Goal: Task Accomplishment & Management: Use online tool/utility

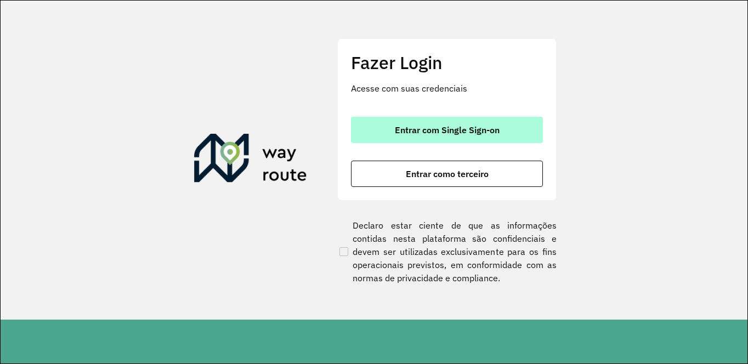
click at [428, 129] on span "Entrar com Single Sign-on" at bounding box center [447, 130] width 105 height 9
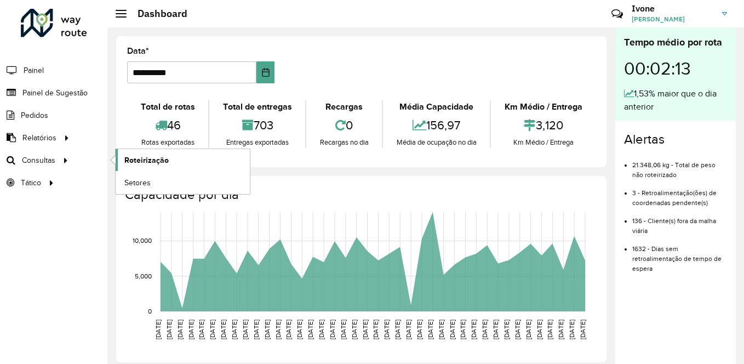
click at [139, 162] on span "Roteirização" at bounding box center [146, 161] width 44 height 12
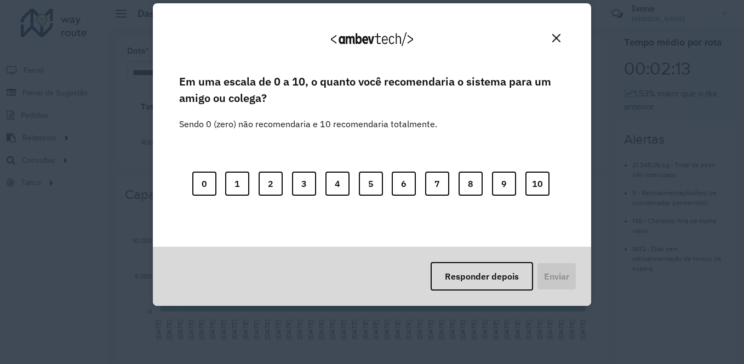
click at [558, 36] on img "Close" at bounding box center [557, 38] width 8 height 8
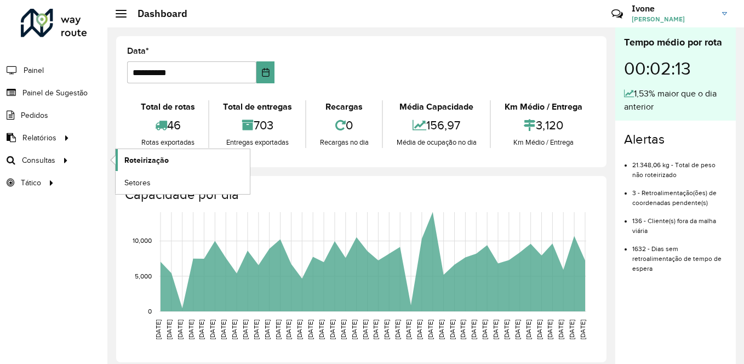
click at [160, 161] on span "Roteirização" at bounding box center [146, 161] width 44 height 12
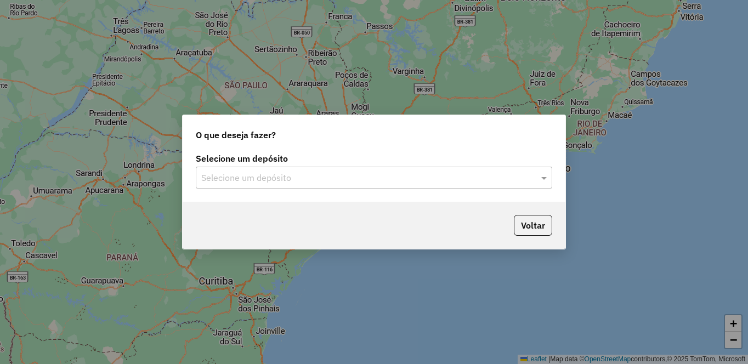
click at [274, 174] on input "text" at bounding box center [362, 178] width 323 height 13
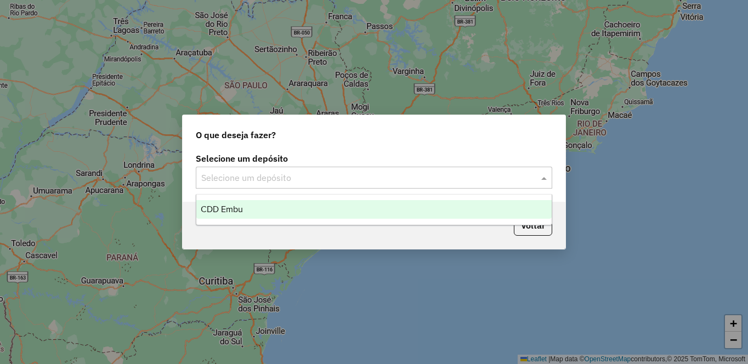
click at [230, 206] on body "Aguarde... Pop-up bloqueado! Seu navegador bloqueou automáticamente a abertura …" at bounding box center [374, 182] width 748 height 364
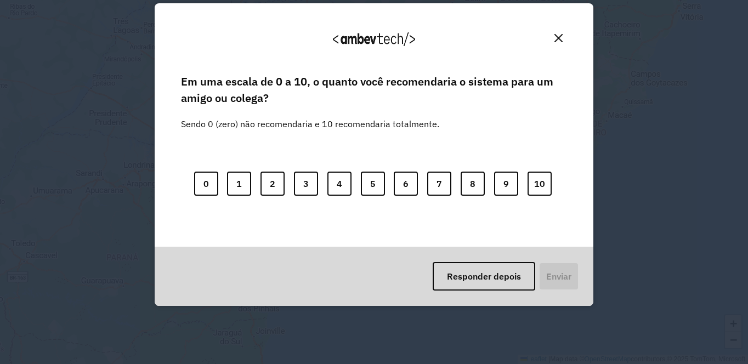
click at [551, 37] on div "Agradecemos seu feedback!" at bounding box center [374, 43] width 412 height 55
click at [530, 178] on button "10" at bounding box center [539, 184] width 24 height 24
click at [546, 277] on button "Enviar" at bounding box center [557, 276] width 41 height 29
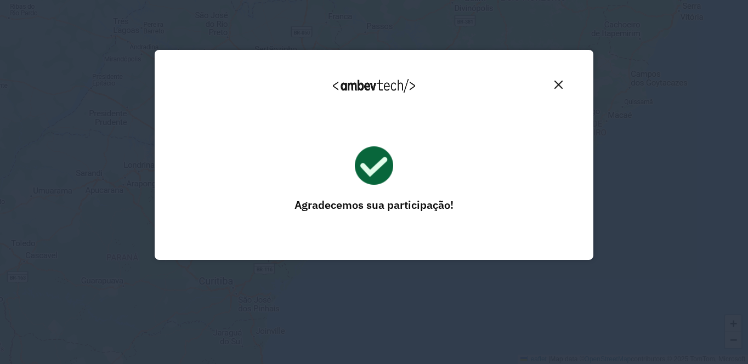
click at [550, 277] on div "Agradecemos seu feedback! Em uma escala de 0 a 10, o quanto você recomendaria o…" at bounding box center [374, 154] width 439 height 333
click at [562, 81] on button "Close" at bounding box center [558, 84] width 17 height 17
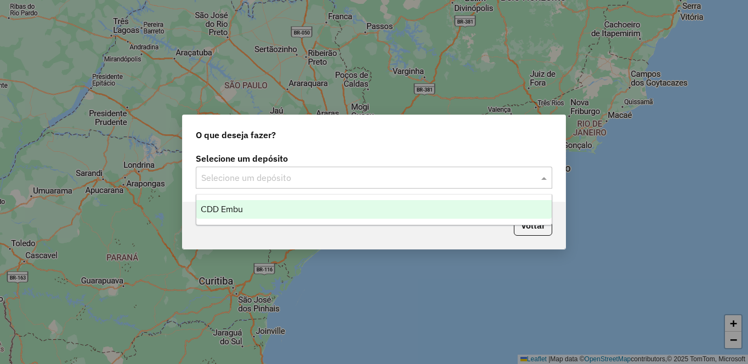
click at [430, 185] on div "Selecione um depósito" at bounding box center [374, 178] width 356 height 22
click at [290, 201] on div "CDD Embu" at bounding box center [373, 209] width 355 height 19
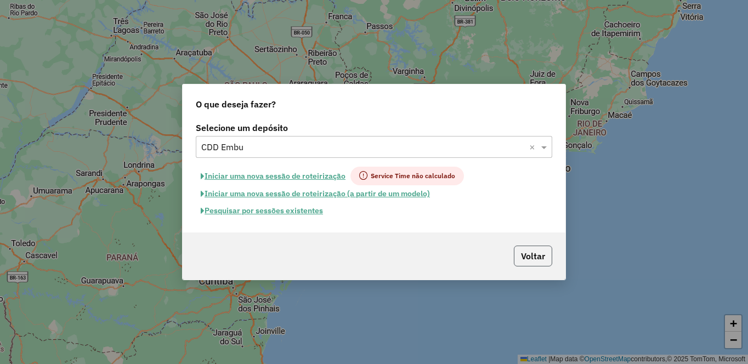
click at [532, 252] on button "Voltar" at bounding box center [533, 256] width 38 height 21
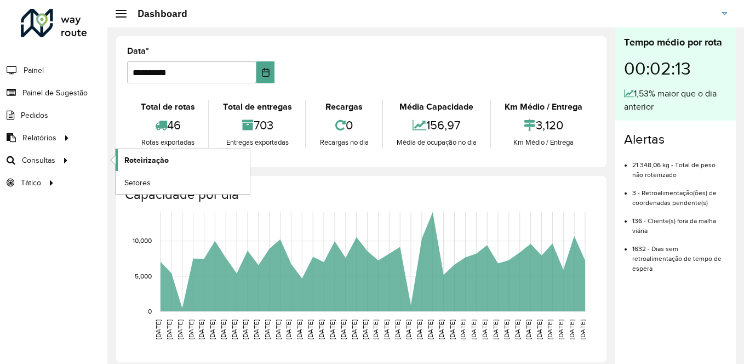
click at [164, 158] on span "Roteirização" at bounding box center [146, 161] width 44 height 12
click at [177, 156] on link "Roteirização" at bounding box center [183, 160] width 134 height 22
